Goal: Task Accomplishment & Management: Manage account settings

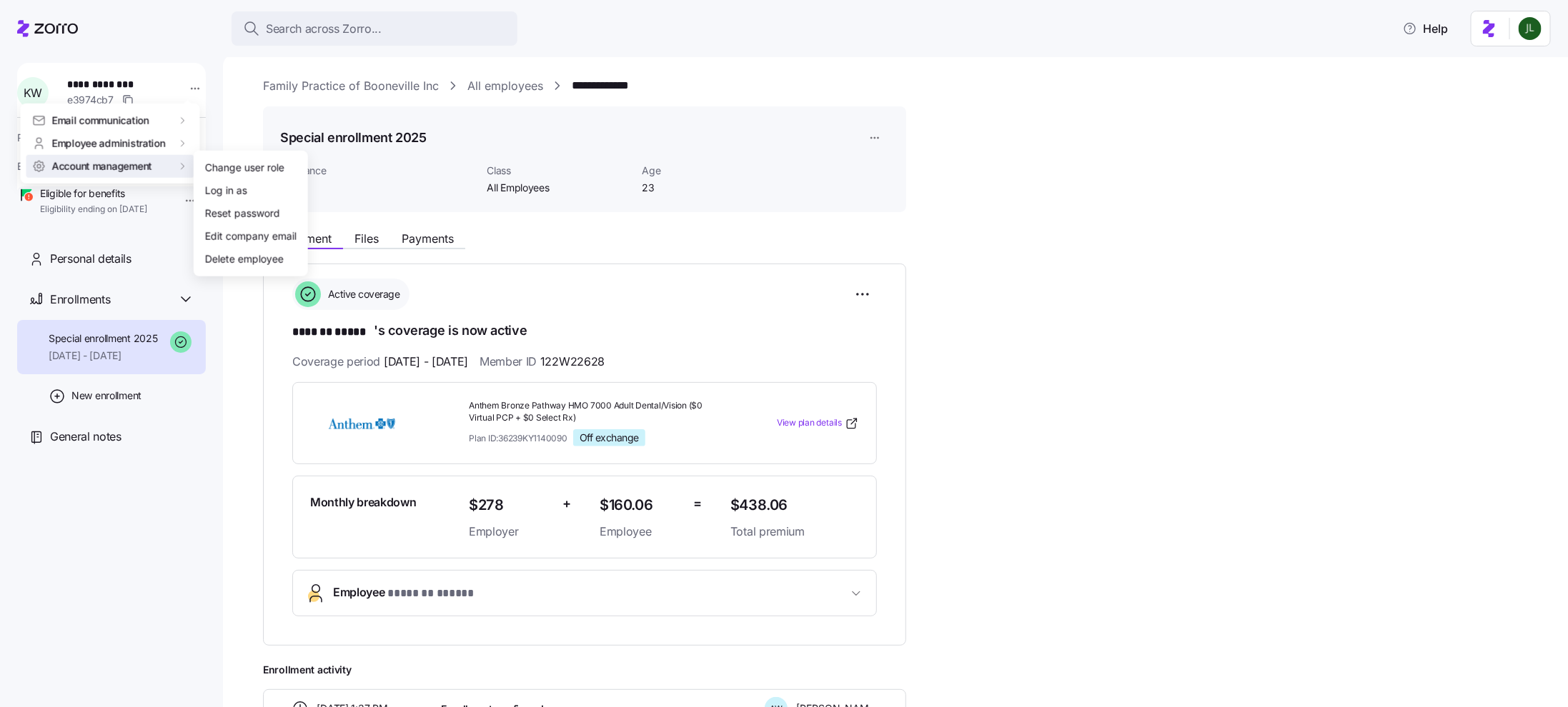
click at [715, 271] on html "**********" at bounding box center [784, 349] width 1568 height 698
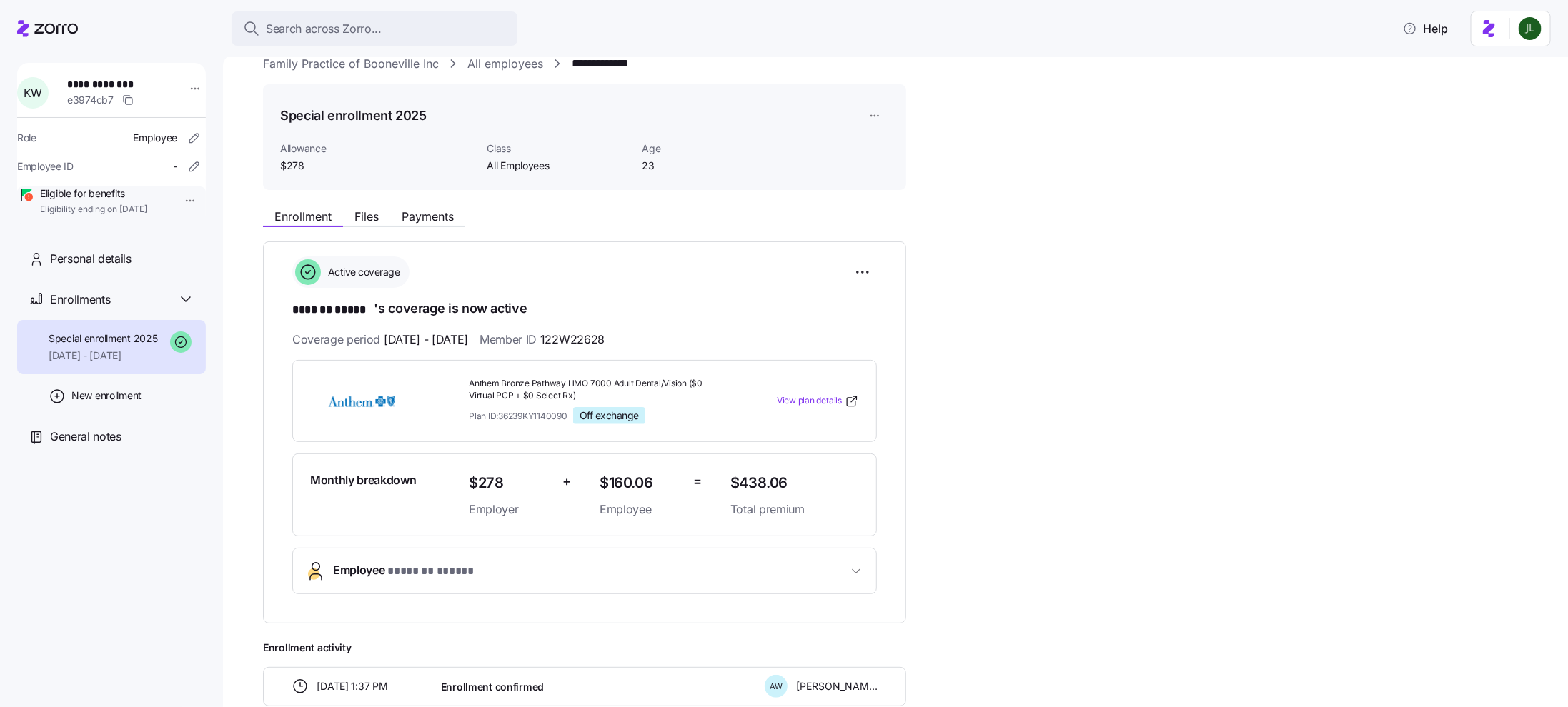
scroll to position [24, 0]
click at [713, 574] on span "Employee * ******* ***** *" at bounding box center [590, 568] width 515 height 19
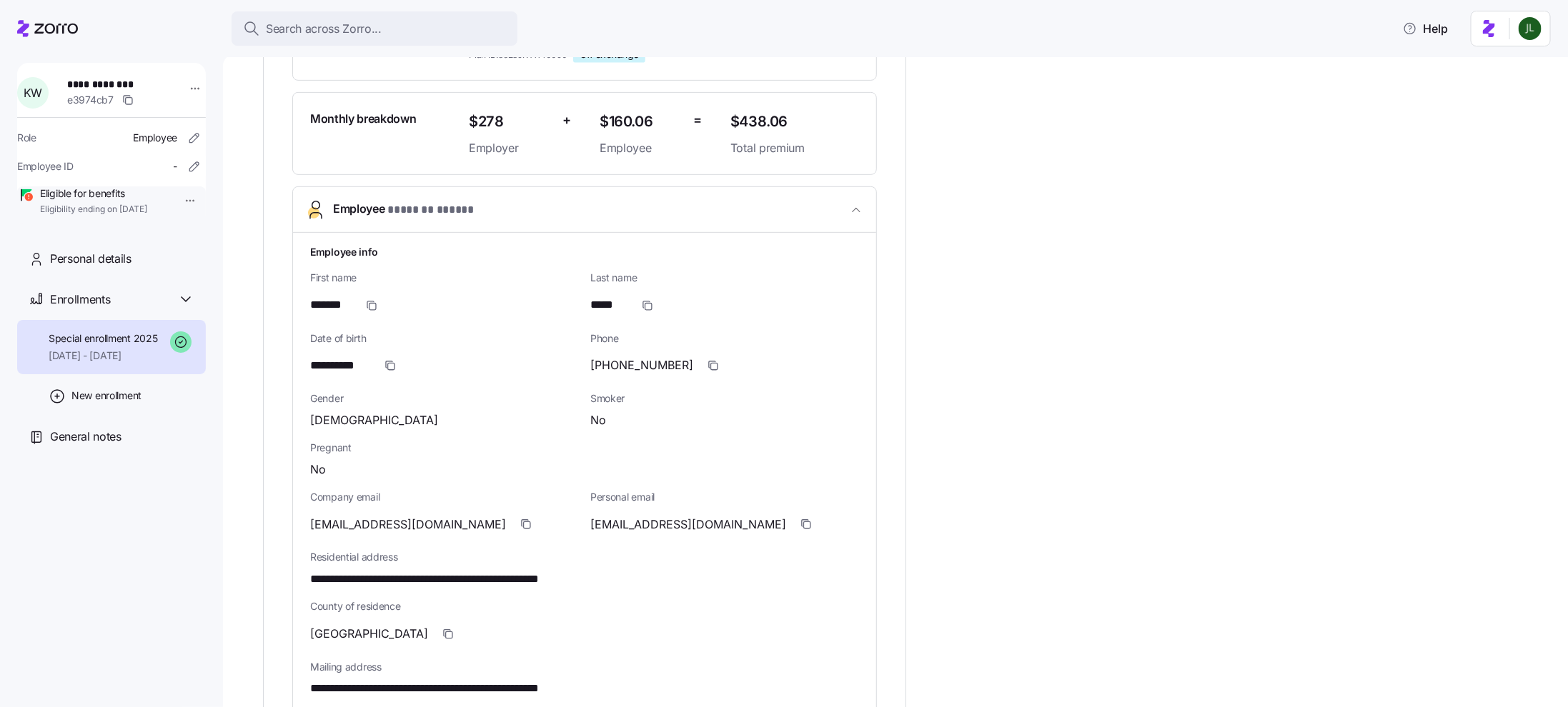
scroll to position [0, 0]
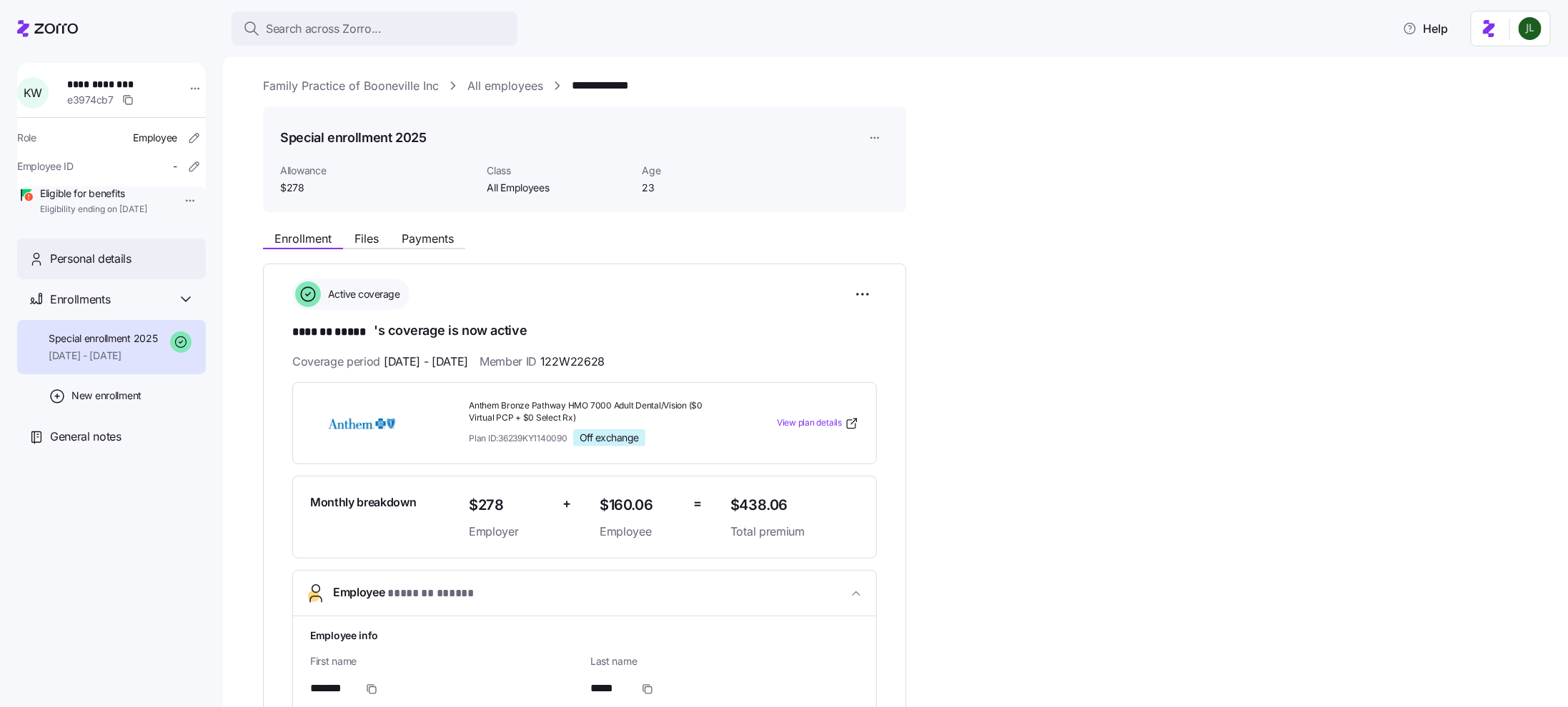
click at [149, 269] on div "Personal details" at bounding box center [112, 258] width 189 height 40
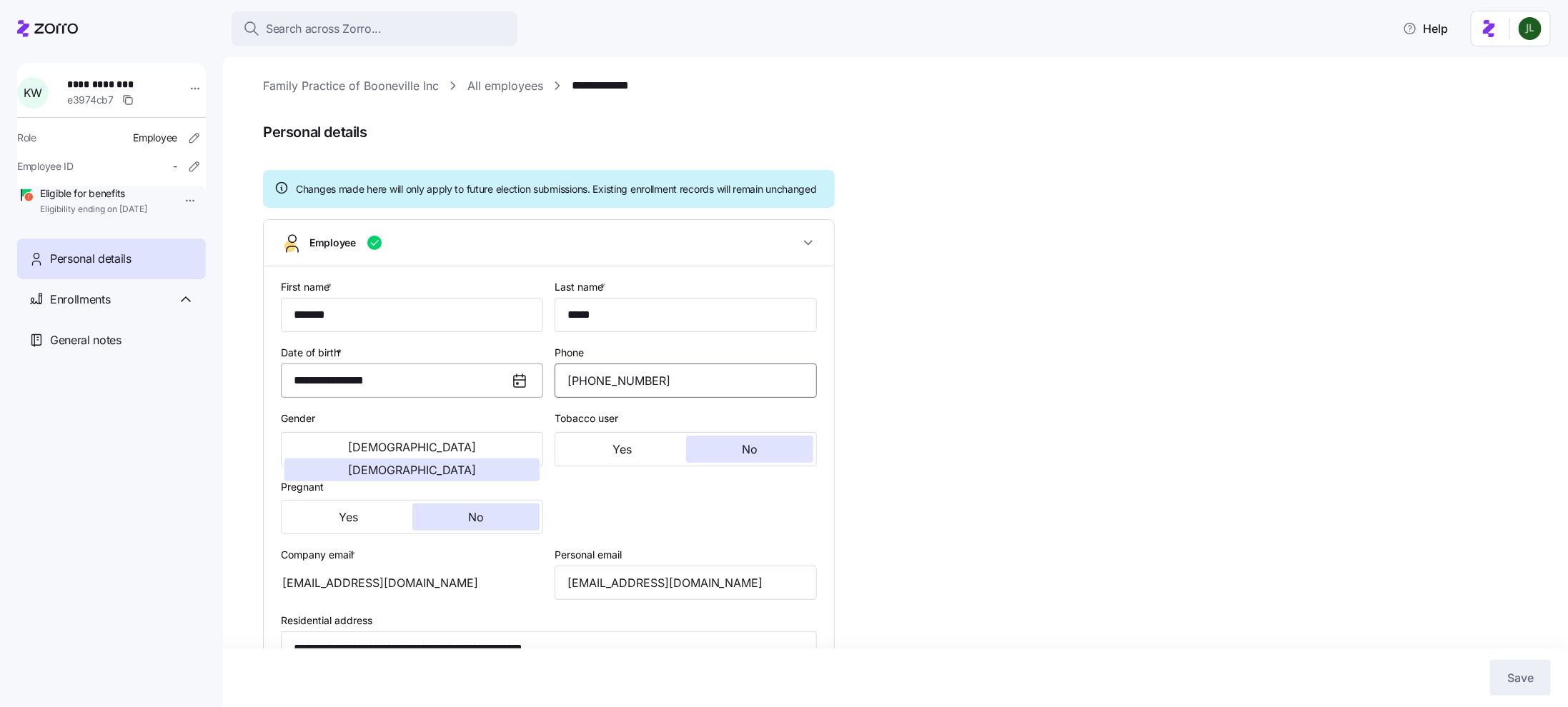
drag, startPoint x: 671, startPoint y: 390, endPoint x: 486, endPoint y: 389, distance: 185.0
click at [486, 390] on div "**********" at bounding box center [549, 604] width 547 height 666
paste input "731-8358"
type input "[PHONE_NUMBER]"
click at [1516, 679] on span "Save" at bounding box center [1519, 677] width 26 height 17
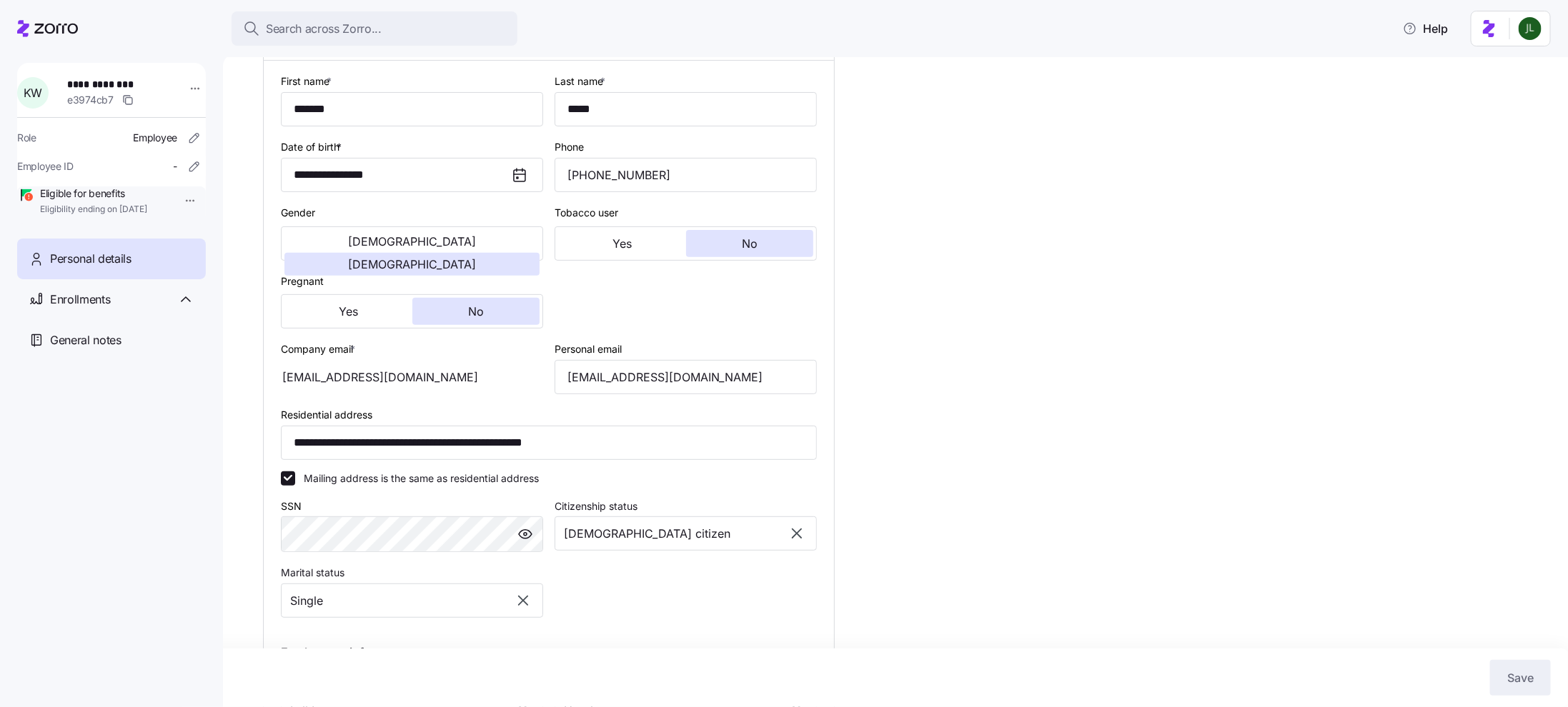
scroll to position [206, 0]
click at [61, 23] on icon at bounding box center [47, 28] width 60 height 17
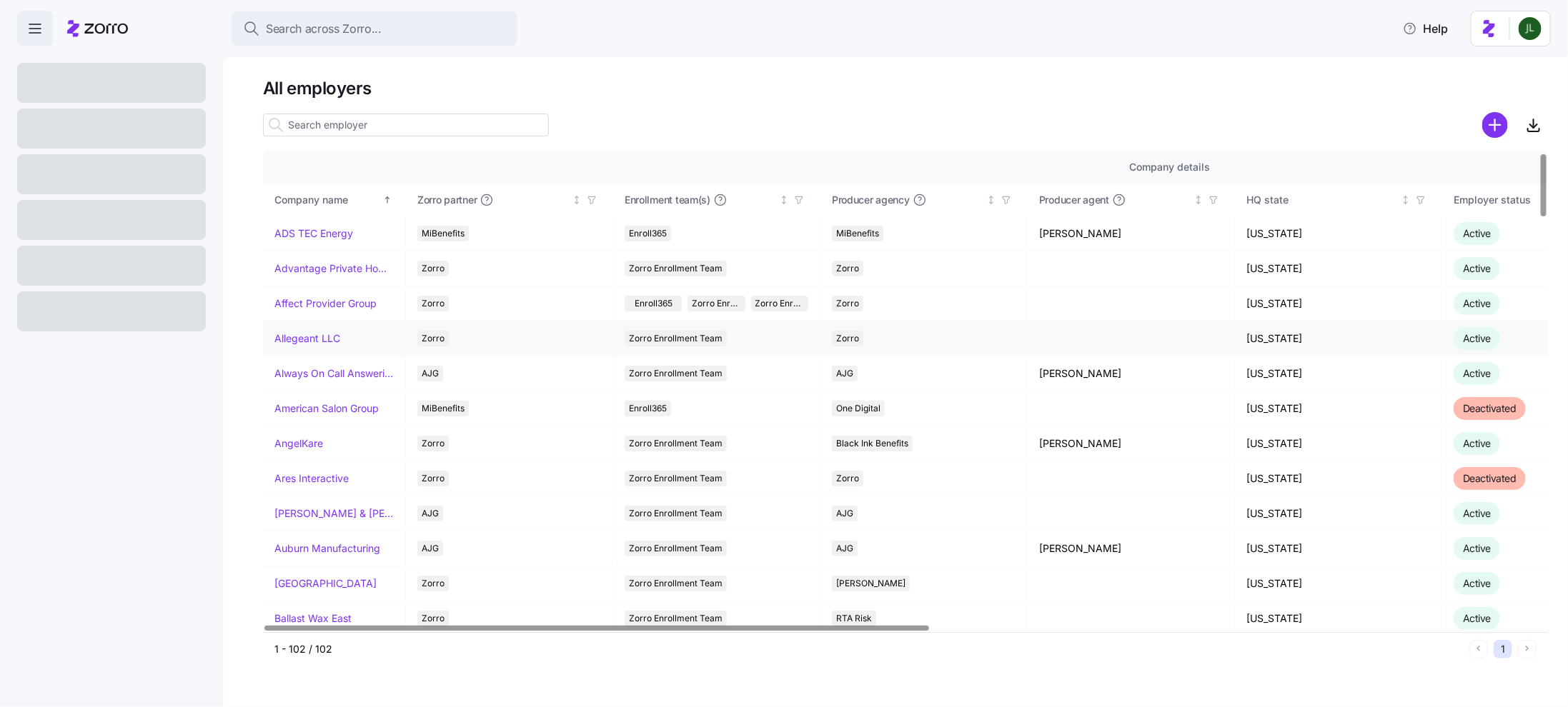
scroll to position [48, 0]
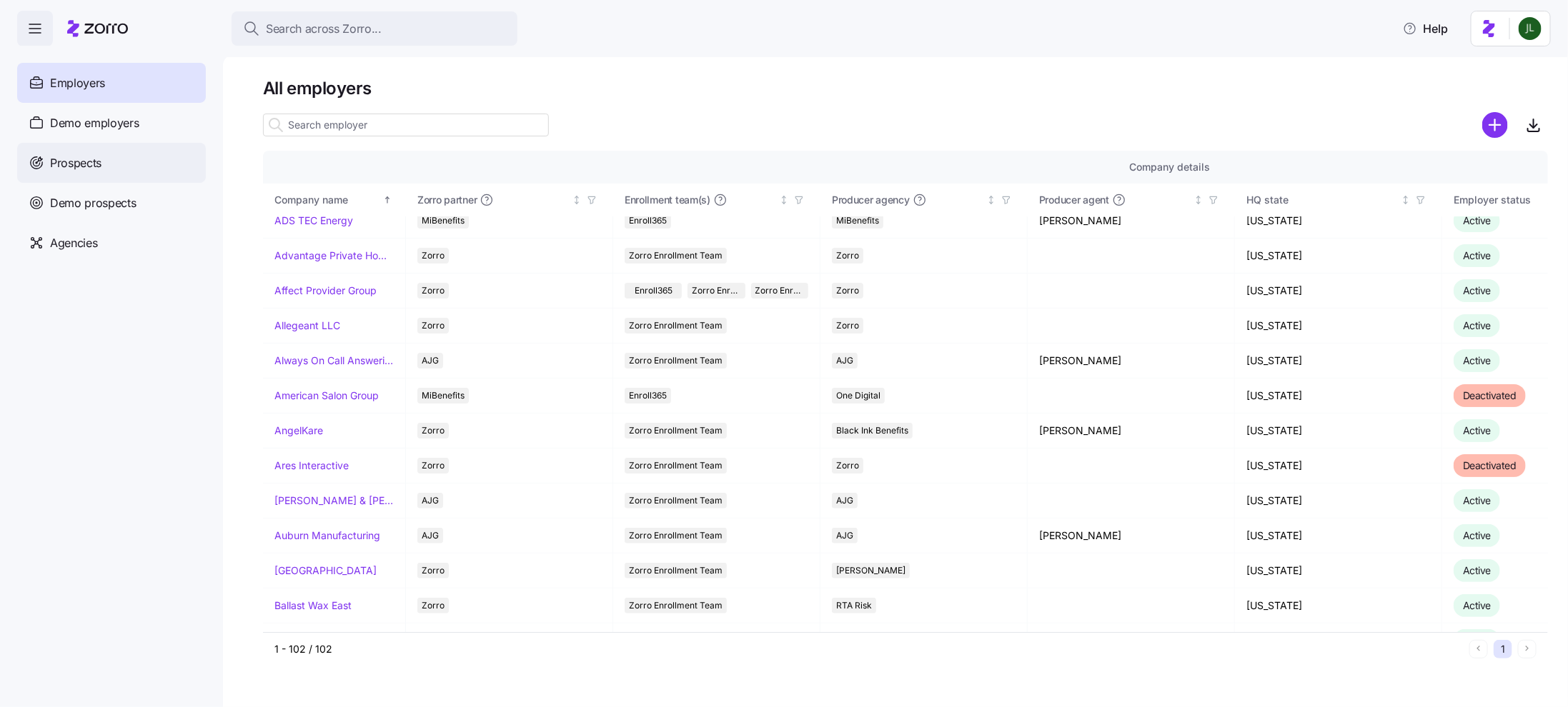
click at [116, 163] on div "Prospects" at bounding box center [112, 163] width 189 height 40
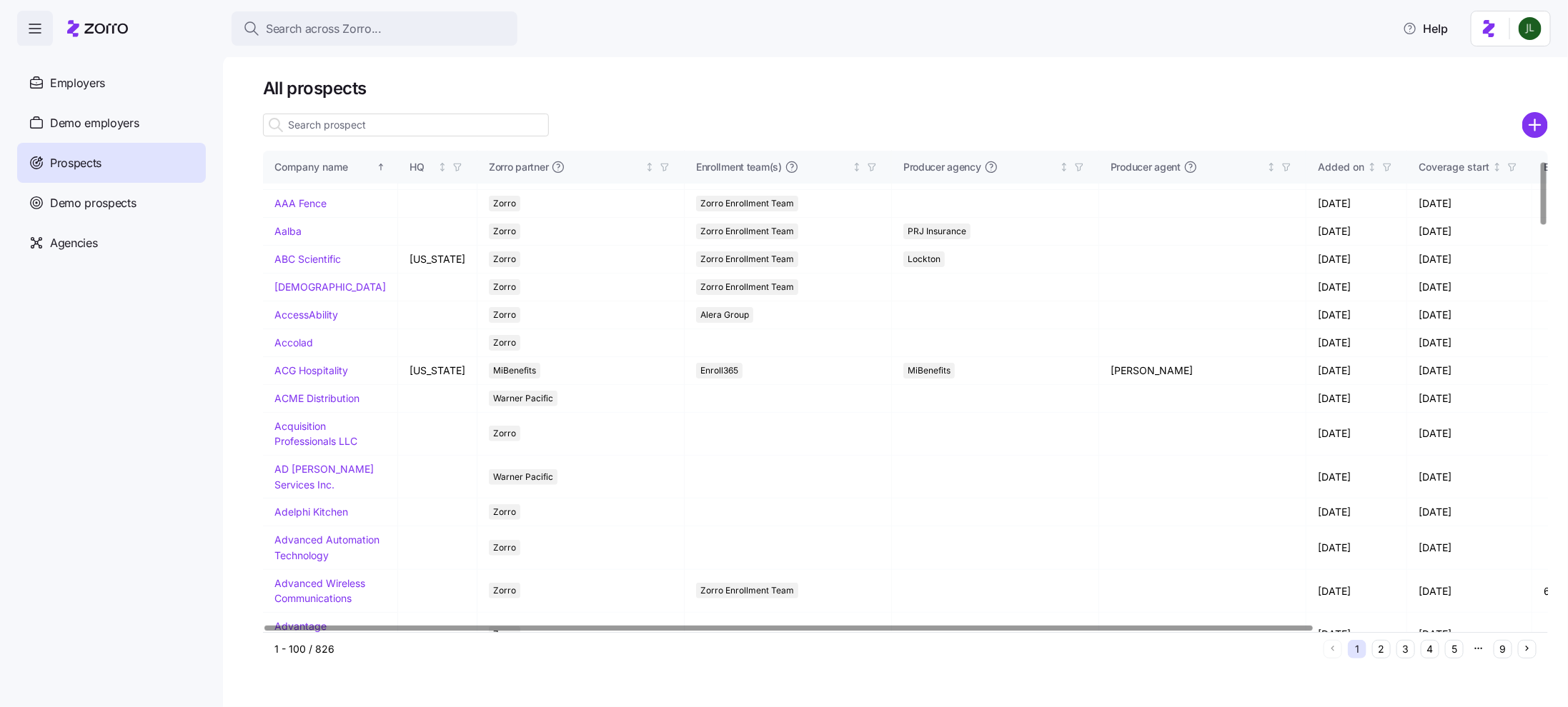
scroll to position [165, 0]
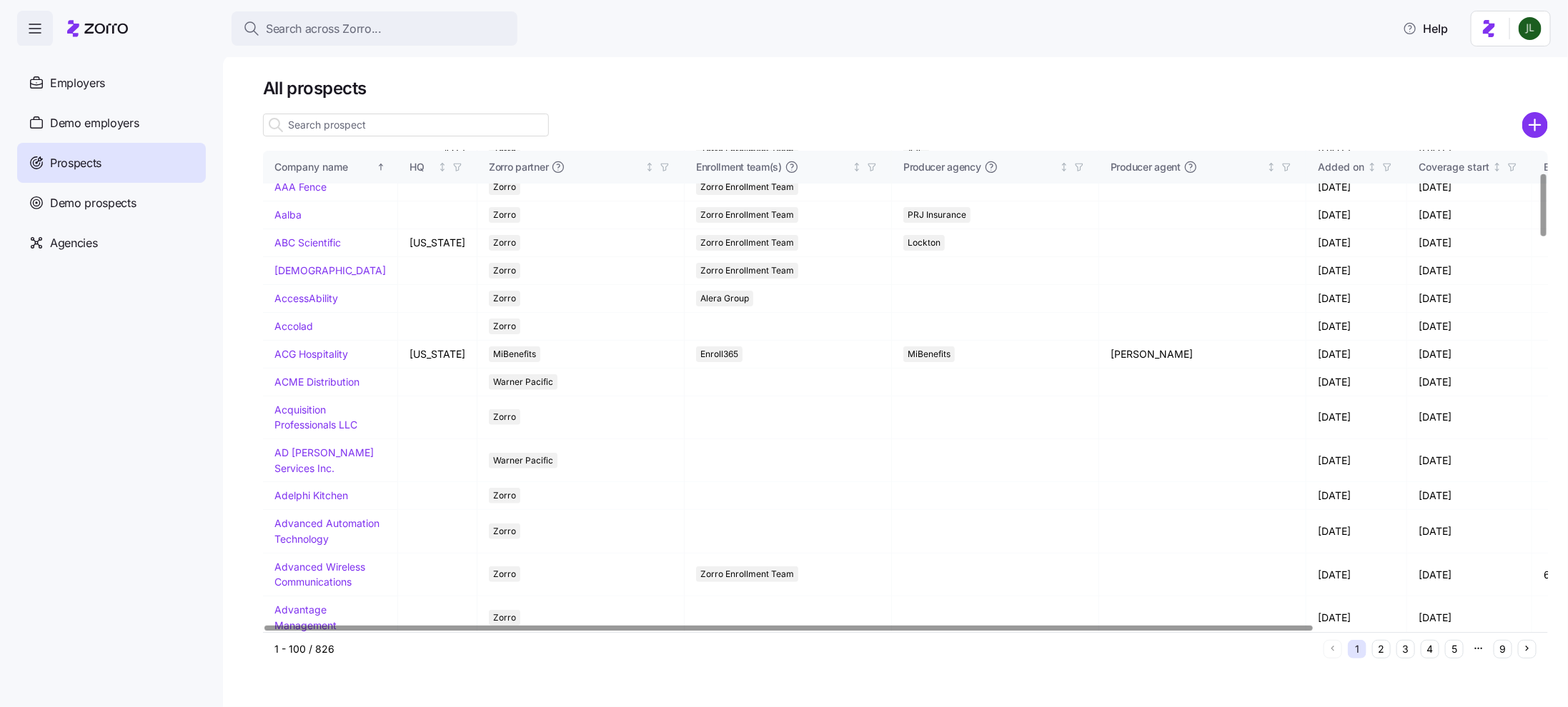
click at [378, 120] on input at bounding box center [406, 124] width 286 height 22
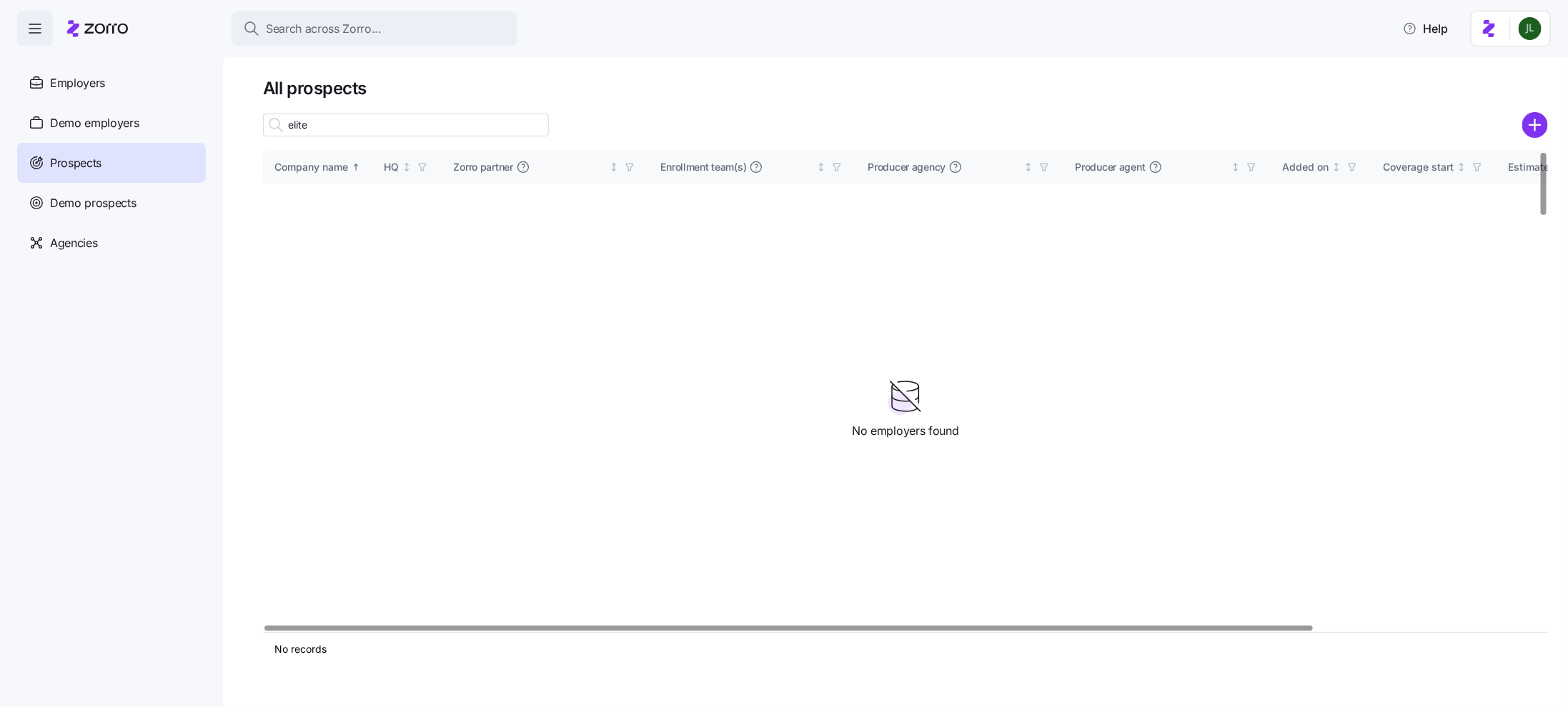
click at [361, 130] on input "elite" at bounding box center [406, 124] width 286 height 22
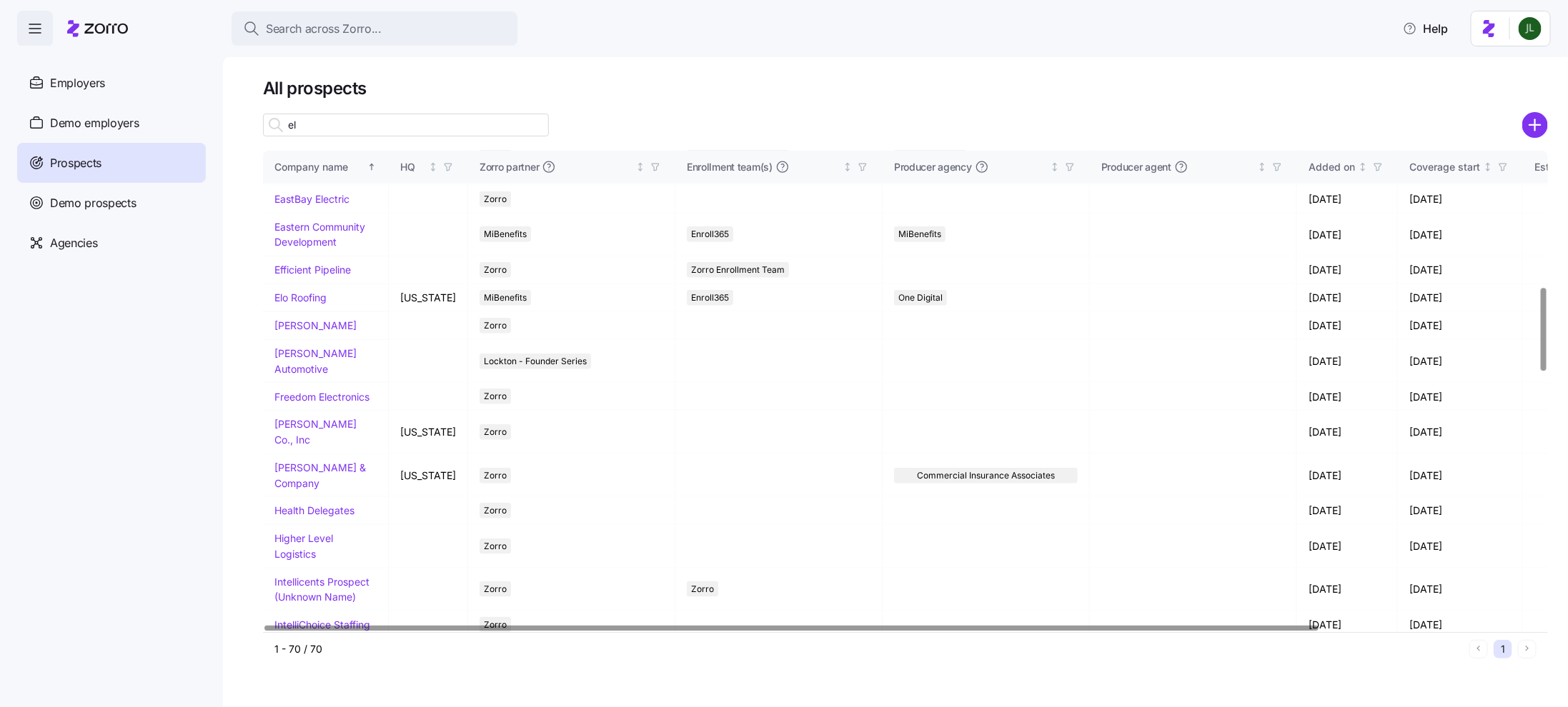
scroll to position [781, 0]
type input "el"
click at [80, 89] on span "Employers" at bounding box center [77, 84] width 55 height 18
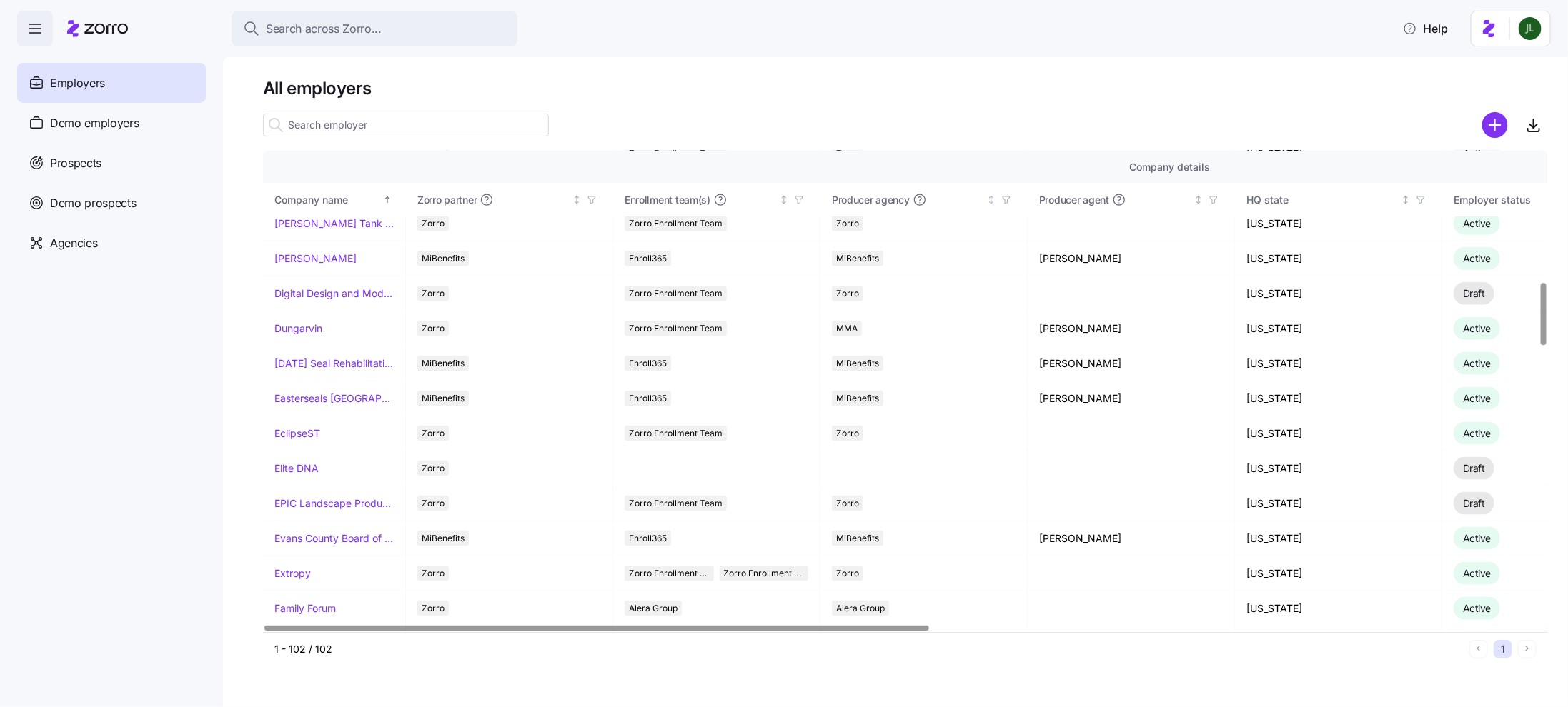
scroll to position [1001, 0]
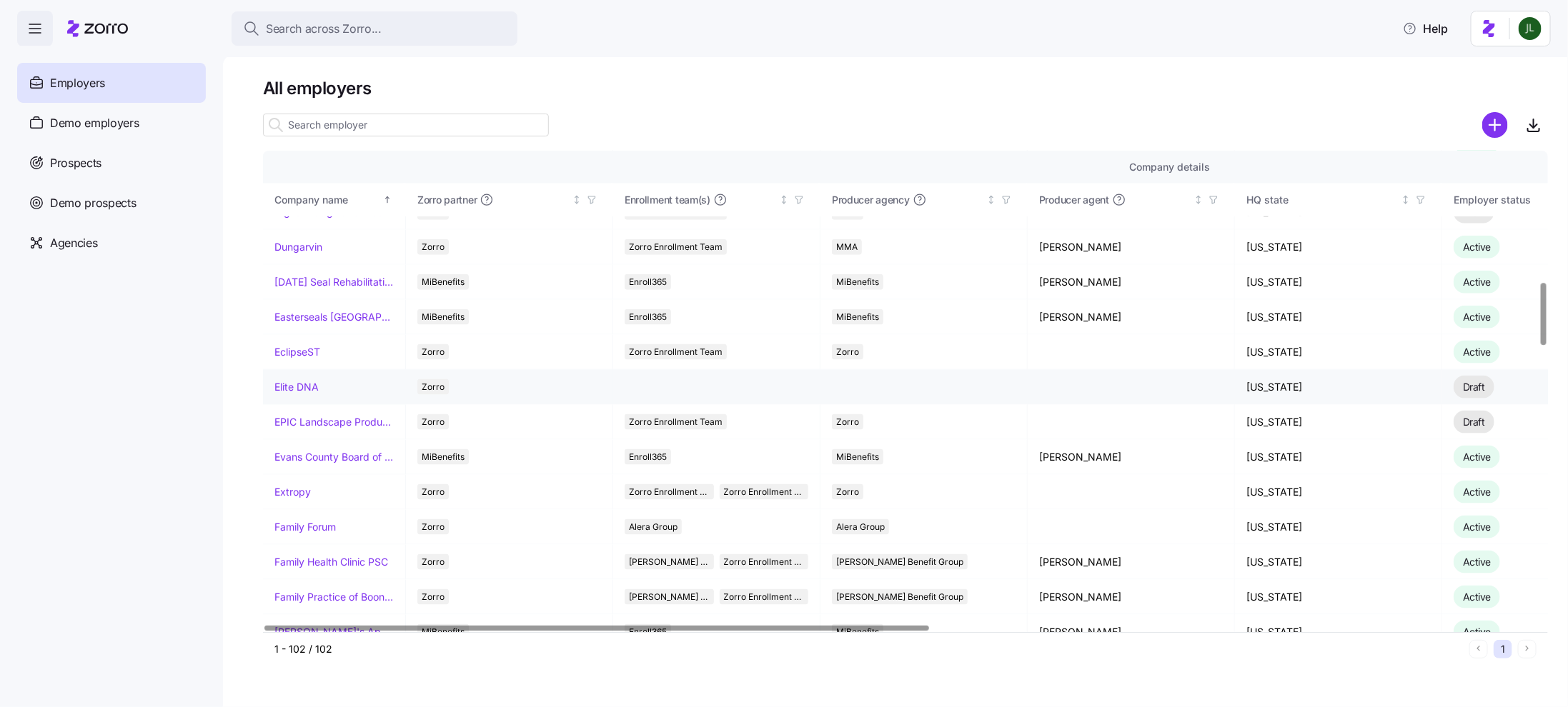
click at [315, 380] on link "Elite DNA" at bounding box center [296, 387] width 44 height 14
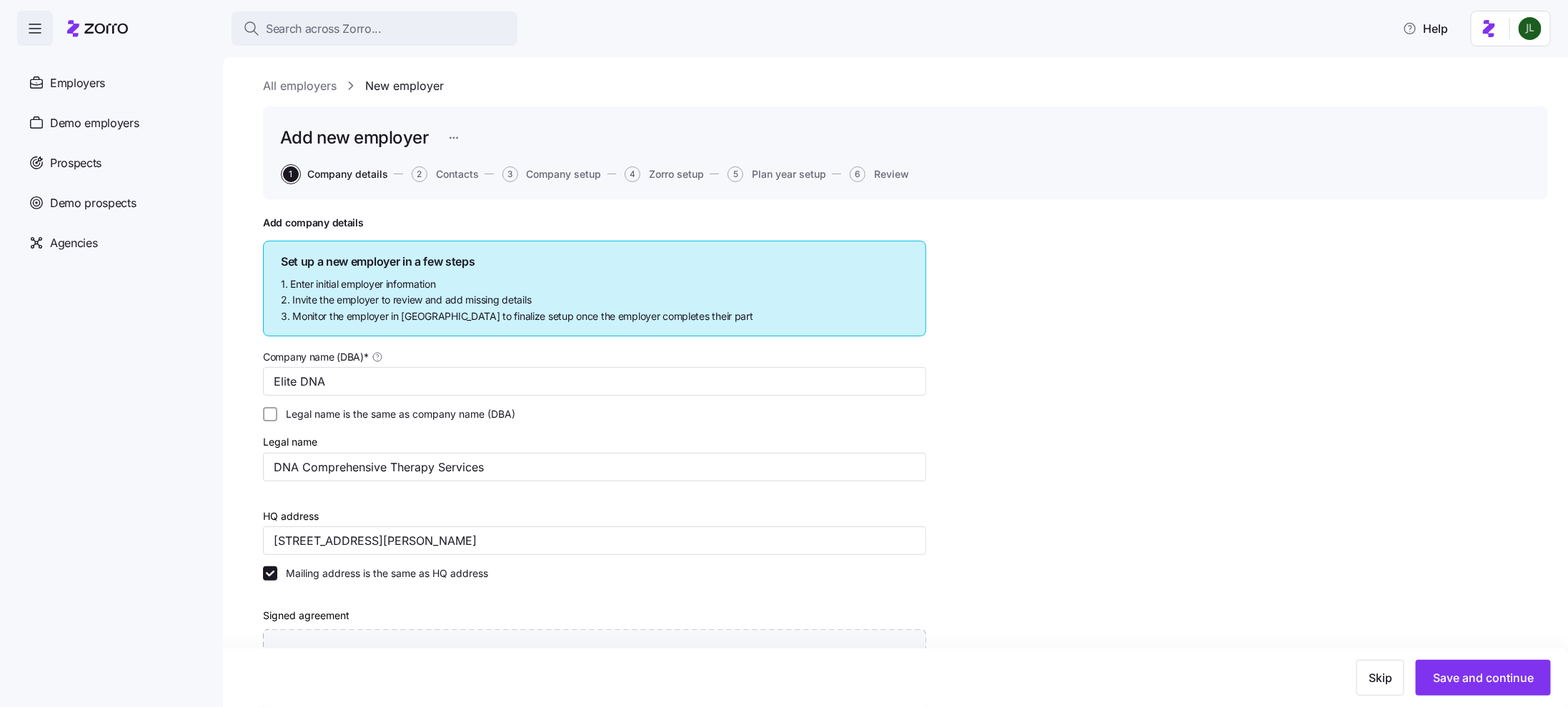
click at [447, 166] on div "Add new employer 1 Company details 2 Contacts 3 Company setup 4 Zorro setup 5 P…" at bounding box center [906, 152] width 1285 height 93
click at [448, 176] on span "Contacts" at bounding box center [457, 174] width 43 height 10
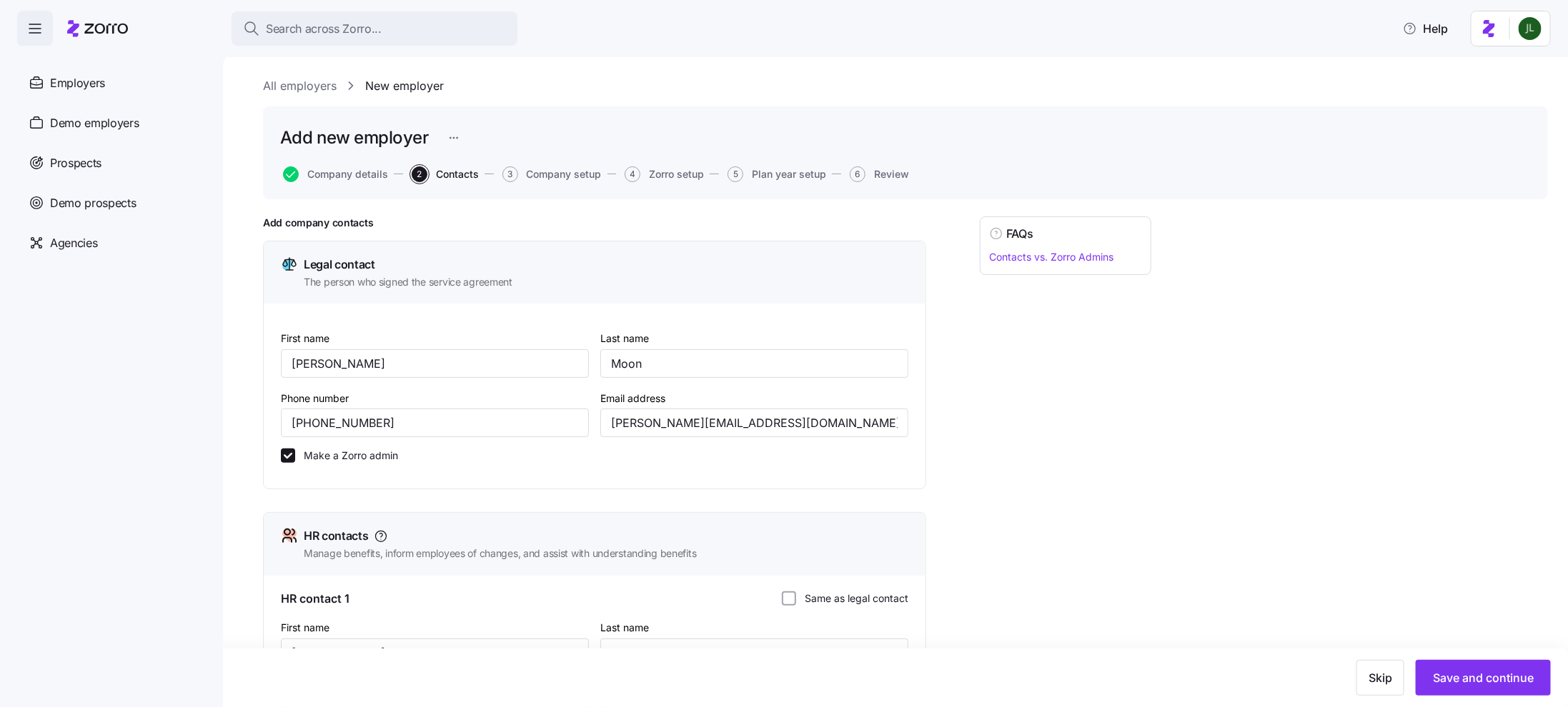
click at [468, 155] on div "Add new employer Company details 2 Contacts 3 Company setup 4 Zorro setup 5 Pla…" at bounding box center [906, 152] width 1285 height 93
click at [455, 143] on html "Search across Zorro... Help Enrollments Employers Demo employers Prospects Demo…" at bounding box center [784, 349] width 1568 height 698
click at [419, 170] on div "Change to prospect" at bounding box center [383, 172] width 94 height 15
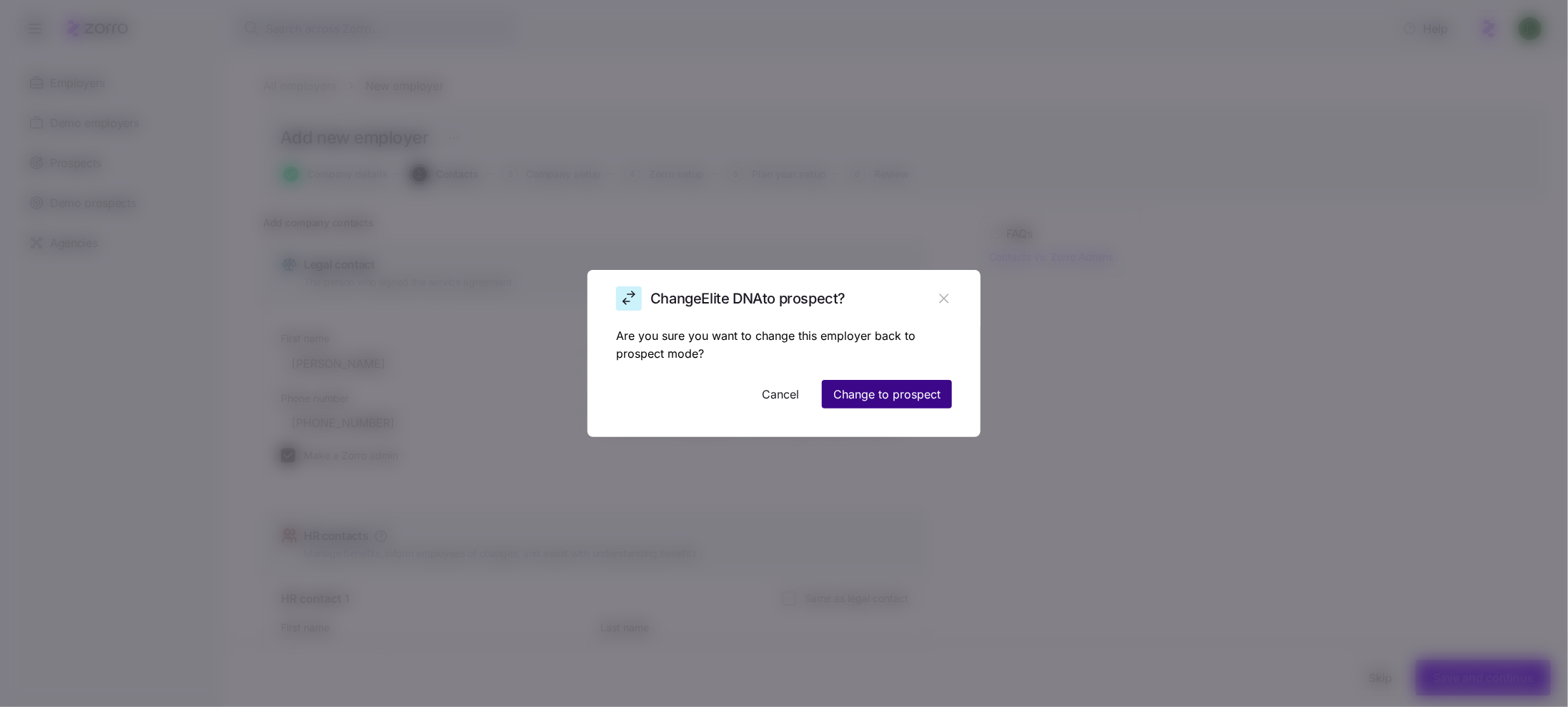
click at [885, 391] on span "Change to prospect" at bounding box center [887, 394] width 107 height 17
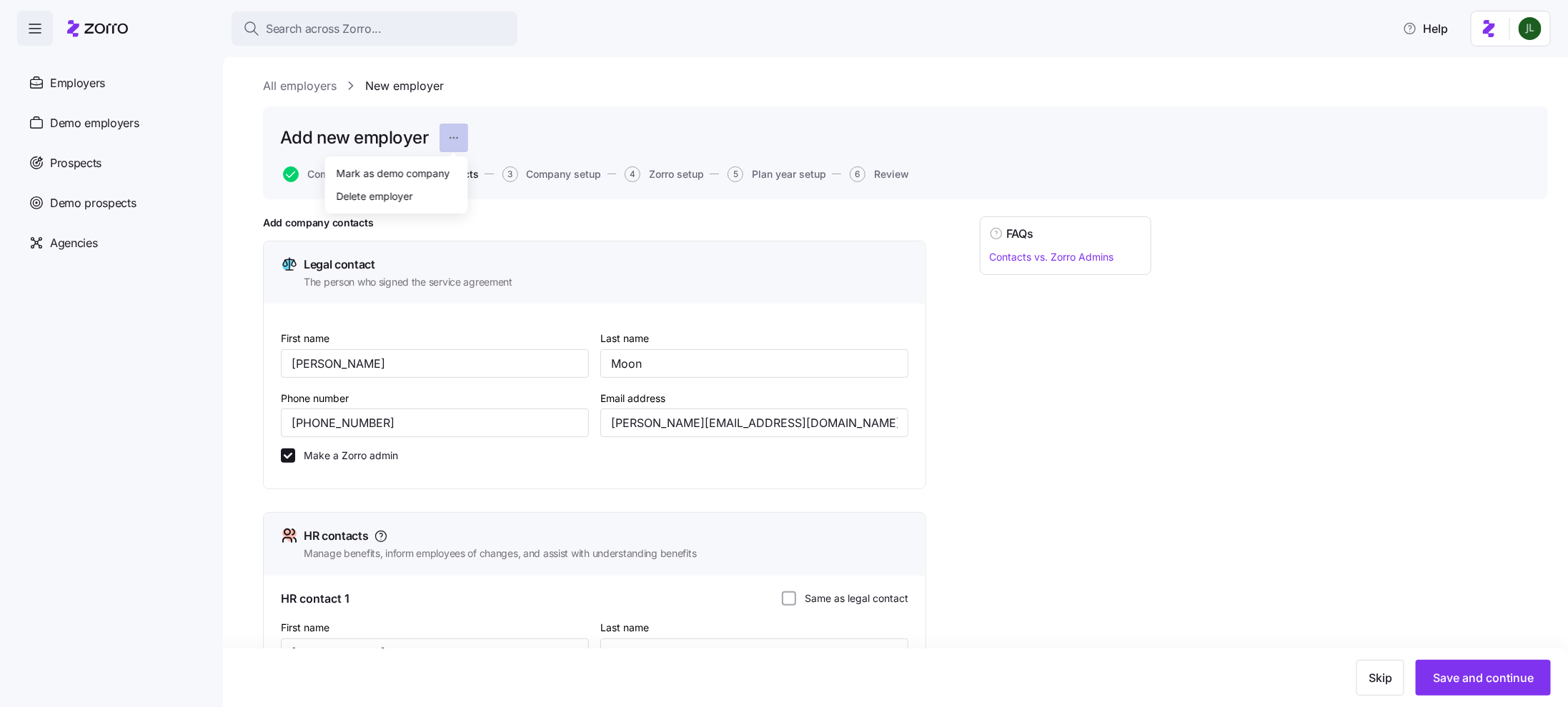
click at [460, 142] on html "Search across Zorro... Help Enrollments Employers Demo employers Prospects Demo…" at bounding box center [784, 349] width 1568 height 698
click at [609, 110] on html "Search across Zorro... Help Enrollments Employers Demo employers Prospects Demo…" at bounding box center [784, 349] width 1568 height 698
